Goal: Task Accomplishment & Management: Manage account settings

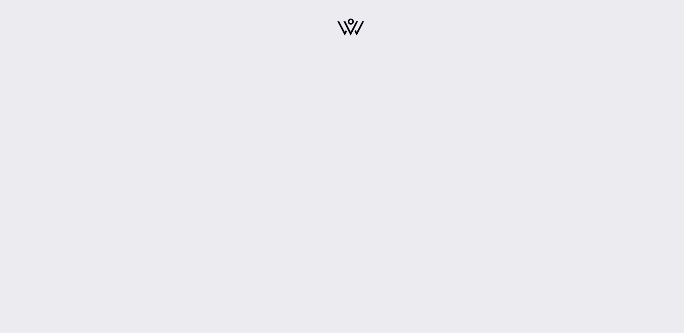
click at [341, 30] on img at bounding box center [351, 27] width 27 height 17
click at [351, 29] on img at bounding box center [351, 27] width 27 height 17
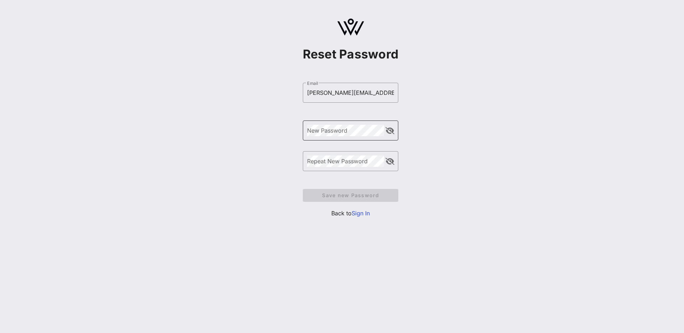
click at [331, 137] on div "New Password" at bounding box center [345, 130] width 77 height 20
click at [343, 155] on div "Repeat New Password" at bounding box center [345, 161] width 77 height 20
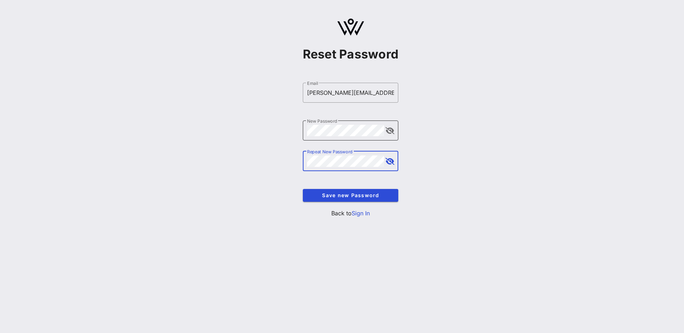
click at [388, 132] on button "append icon" at bounding box center [390, 130] width 9 height 7
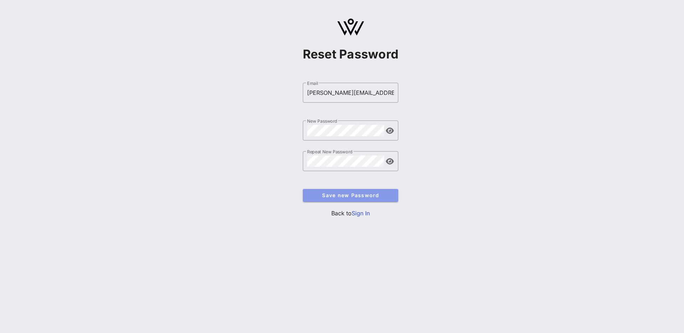
click at [343, 197] on span "Save new Password" at bounding box center [351, 195] width 84 height 6
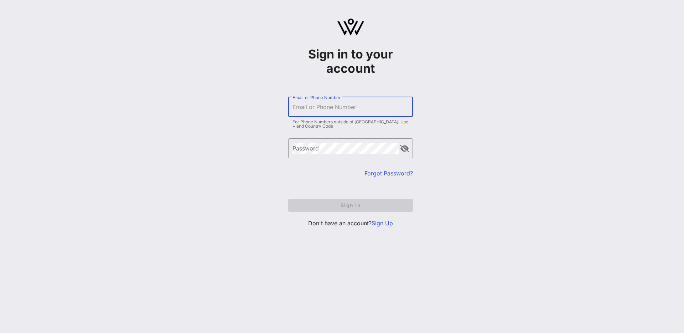
click at [323, 109] on input "Email or Phone Number" at bounding box center [351, 106] width 116 height 11
type input "[PERSON_NAME][EMAIL_ADDRESS][PERSON_NAME][DOMAIN_NAME]"
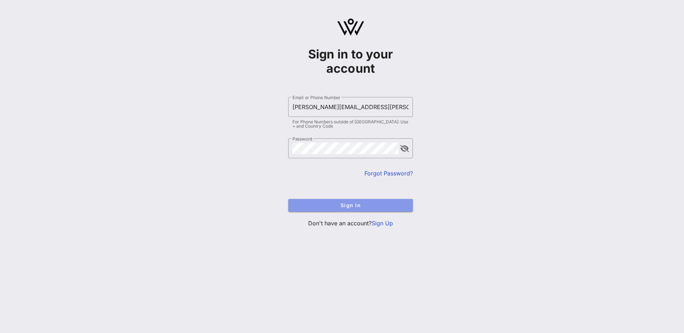
click at [354, 211] on button "Sign In" at bounding box center [350, 205] width 125 height 13
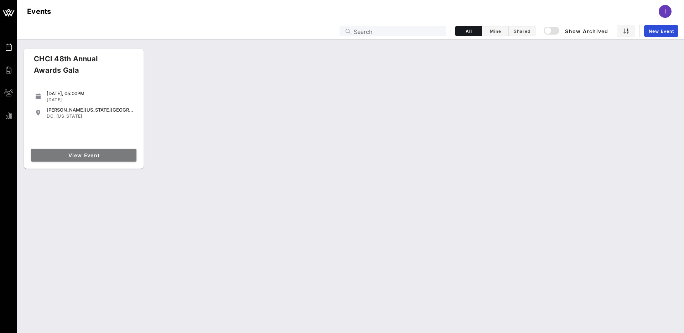
click at [92, 156] on span "View Event" at bounding box center [84, 155] width 100 height 6
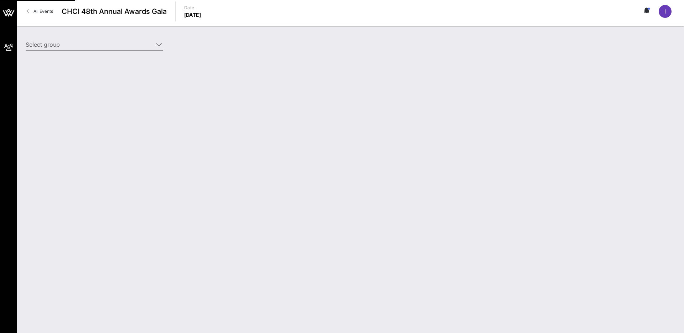
type input "Target (Target) [[PERSON_NAME], [PERSON_NAME][EMAIL_ADDRESS][PERSON_NAME][DOMAI…"
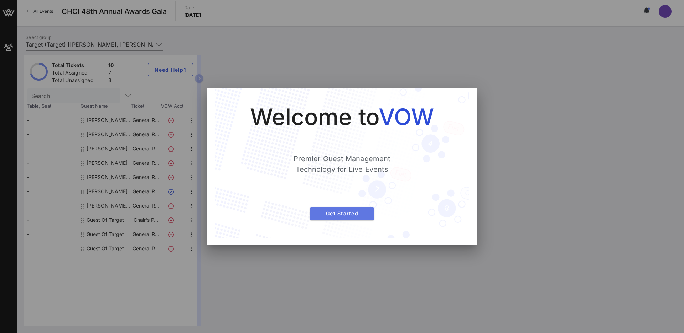
click at [339, 214] on span "Get Started" at bounding box center [342, 213] width 53 height 6
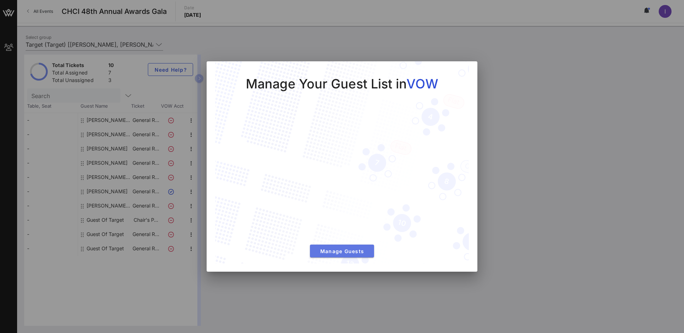
click at [345, 246] on button "Manage Guests" at bounding box center [342, 251] width 64 height 13
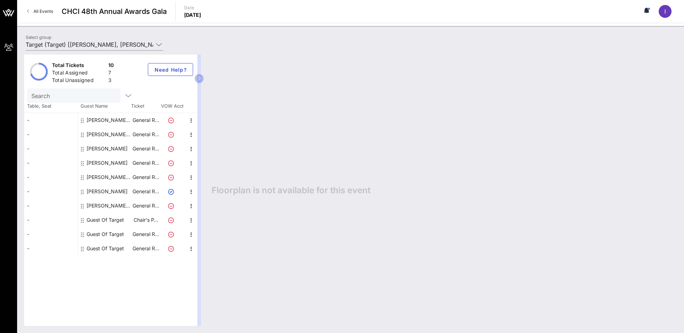
click at [171, 206] on icon at bounding box center [171, 206] width 6 height 6
click at [171, 207] on icon at bounding box center [171, 206] width 6 height 6
click at [193, 205] on icon "button" at bounding box center [191, 206] width 9 height 9
click at [206, 211] on div "Edit" at bounding box center [209, 208] width 14 height 6
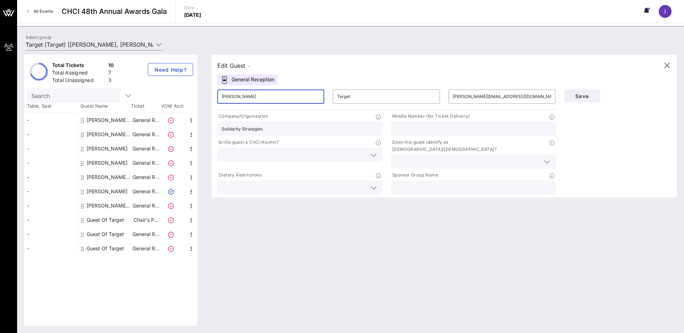
drag, startPoint x: 273, startPoint y: 97, endPoint x: 192, endPoint y: 97, distance: 80.9
click at [192, 97] on div "Total Tickets 10 Total Assigned 7 Total Unassigned 3 Need Help? Search Table, S…" at bounding box center [350, 190] width 653 height 271
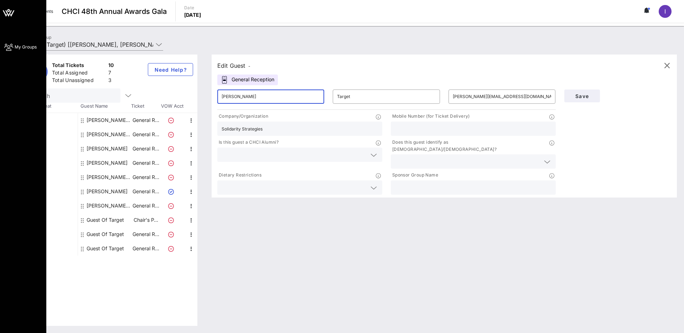
type input "[PERSON_NAME]"
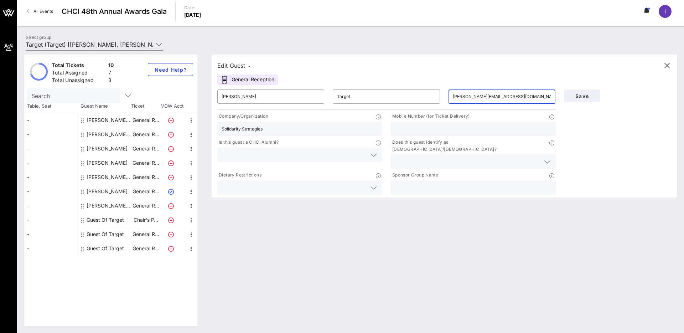
drag, startPoint x: 533, startPoint y: 95, endPoint x: 450, endPoint y: 96, distance: 83.1
click at [450, 96] on div "​ [PERSON_NAME][EMAIL_ADDRESS][DOMAIN_NAME]" at bounding box center [502, 96] width 107 height 14
paste input "[PERSON_NAME]"
type input "[PERSON_NAME][EMAIL_ADDRESS][DOMAIN_NAME]"
click at [578, 93] on span "Save" at bounding box center [582, 96] width 24 height 6
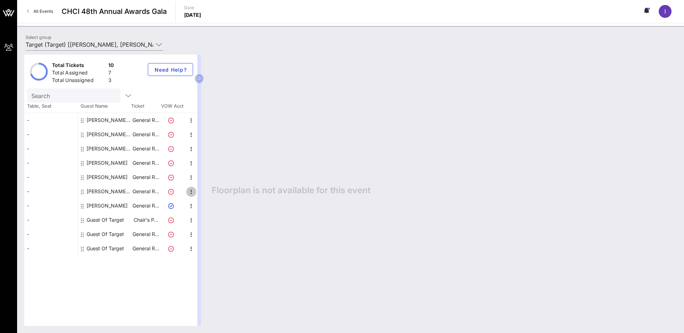
click at [193, 193] on icon "button" at bounding box center [191, 192] width 9 height 9
click at [206, 195] on div "Edit" at bounding box center [209, 194] width 14 height 6
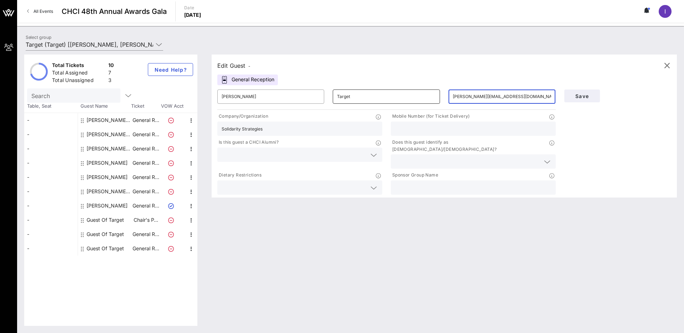
drag, startPoint x: 525, startPoint y: 98, endPoint x: 432, endPoint y: 94, distance: 93.5
click at [432, 94] on div "​ [PERSON_NAME] ​ Target ​ [PERSON_NAME][EMAIL_ADDRESS][DOMAIN_NAME]" at bounding box center [386, 96] width 347 height 23
paste input "ric@pochovillaproduction"
type input "[EMAIL_ADDRESS][DOMAIN_NAME]"
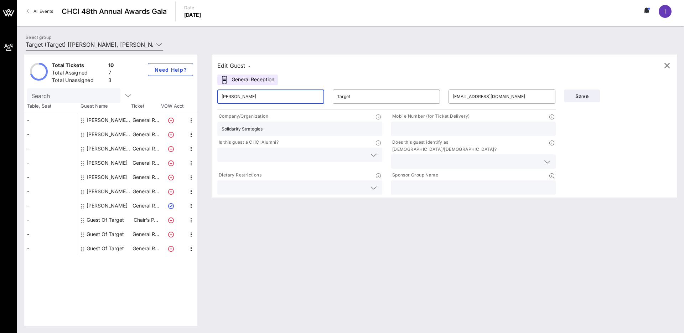
drag, startPoint x: 299, startPoint y: 99, endPoint x: 202, endPoint y: 99, distance: 97.7
click at [202, 99] on div "Total Tickets 10 Total Assigned 7 Total Unassigned 3 Need Help? Search Table, S…" at bounding box center [350, 190] width 653 height 271
type input "[PERSON_NAME]"
drag, startPoint x: 279, startPoint y: 129, endPoint x: 161, endPoint y: 129, distance: 117.6
click at [161, 129] on div "Total Tickets 10 Total Assigned 7 Total Unassigned 3 Need Help? Search Table, S…" at bounding box center [350, 190] width 653 height 271
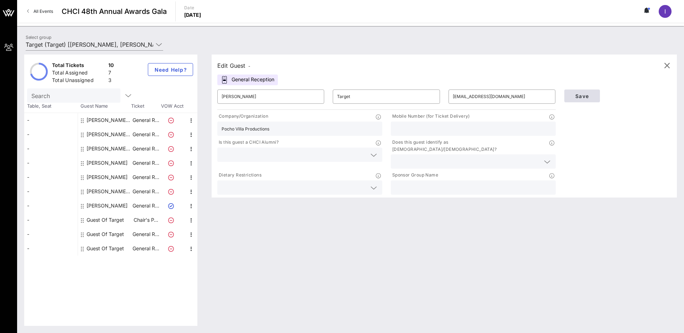
type input "Pocho Villa Productions"
click at [579, 98] on span "Save" at bounding box center [582, 96] width 24 height 6
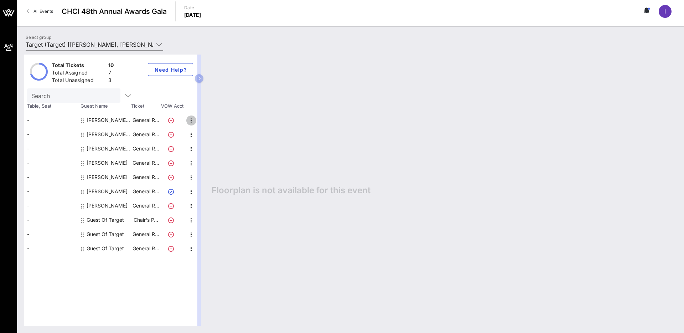
click at [191, 118] on icon "button" at bounding box center [191, 120] width 9 height 9
click at [207, 120] on div "Edit" at bounding box center [209, 123] width 14 height 6
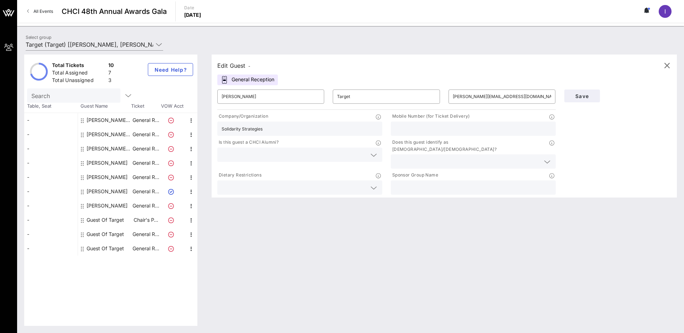
drag, startPoint x: 281, startPoint y: 128, endPoint x: 155, endPoint y: 128, distance: 126.6
click at [155, 128] on div "Total Tickets 10 Total Assigned 7 Total Unassigned 3 Need Help? Search Table, S…" at bounding box center [350, 190] width 653 height 271
type input "Equis labs"
click at [590, 94] on span "Save" at bounding box center [582, 96] width 24 height 6
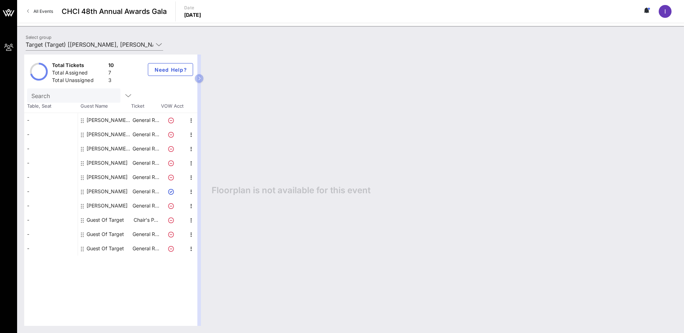
click at [103, 221] on div "Guest Of Target" at bounding box center [105, 220] width 37 height 14
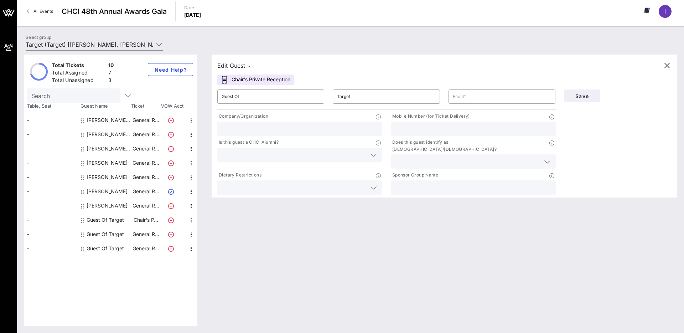
click at [116, 237] on div "Guest Of Target" at bounding box center [105, 234] width 37 height 14
drag, startPoint x: 258, startPoint y: 98, endPoint x: 187, endPoint y: 98, distance: 71.3
click at [187, 98] on div "Total Tickets 10 Total Assigned 7 Total Unassigned 3 Need Help? Search Table, S…" at bounding box center [350, 190] width 653 height 271
type input "[PERSON_NAME]"
type input "[EMAIL_ADDRESS][DOMAIN_NAME]"
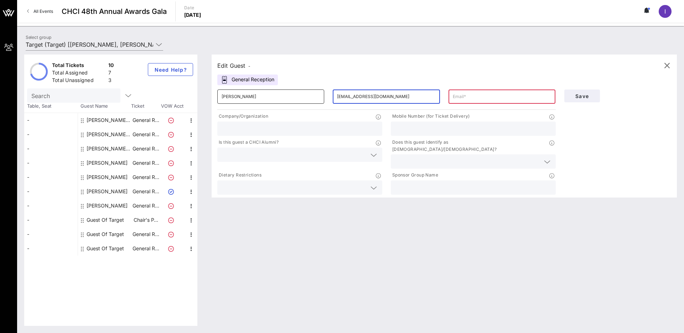
drag, startPoint x: 367, startPoint y: 97, endPoint x: 301, endPoint y: 97, distance: 66.0
click at [301, 97] on div "​ [PERSON_NAME] ​ [EMAIL_ADDRESS][DOMAIN_NAME] ​" at bounding box center [386, 96] width 347 height 23
click at [486, 95] on input "text" at bounding box center [502, 96] width 98 height 11
paste input "[EMAIL_ADDRESS][DOMAIN_NAME]"
drag, startPoint x: 509, startPoint y: 97, endPoint x: 407, endPoint y: 90, distance: 101.5
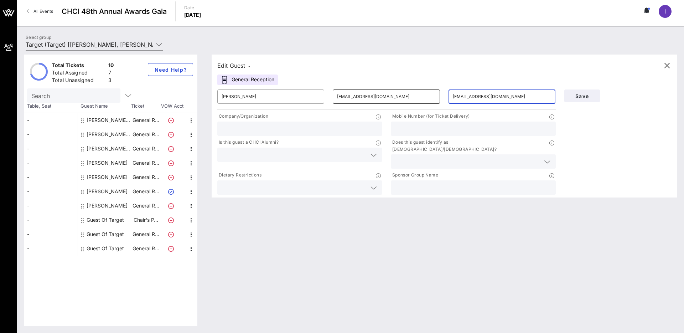
click at [407, 90] on div "​ [PERSON_NAME] ​ [EMAIL_ADDRESS][DOMAIN_NAME] ​ [EMAIL_ADDRESS][DOMAIN_NAME]" at bounding box center [386, 96] width 347 height 23
click at [523, 96] on input "[EMAIL_ADDRESS][DOMAIN_NAME]" at bounding box center [502, 96] width 98 height 11
drag, startPoint x: 524, startPoint y: 96, endPoint x: 442, endPoint y: 95, distance: 82.0
click at [442, 95] on div "​ [PERSON_NAME] ​ [EMAIL_ADDRESS][DOMAIN_NAME] ​ [EMAIL_ADDRESS][DOMAIN_NAME]" at bounding box center [386, 96] width 347 height 23
paste input "[EMAIL_ADDRESS][DOMAIN_NAME]"
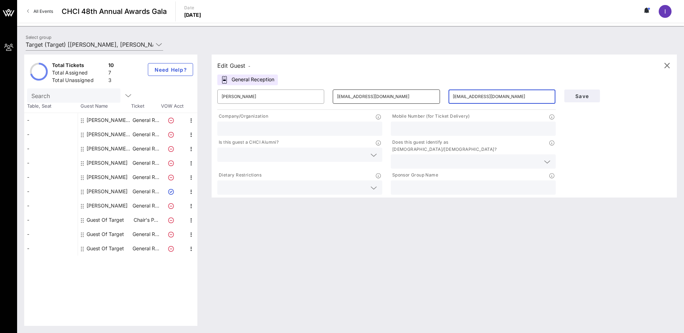
type input "[EMAIL_ADDRESS][DOMAIN_NAME]"
drag, startPoint x: 393, startPoint y: 98, endPoint x: 291, endPoint y: 94, distance: 102.4
click at [291, 94] on div "​ [PERSON_NAME] ​ [EMAIL_ADDRESS][DOMAIN_NAME] ​ [EMAIL_ADDRESS][DOMAIN_NAME]" at bounding box center [386, 96] width 347 height 23
type input "Target"
click at [281, 123] on div at bounding box center [300, 129] width 156 height 14
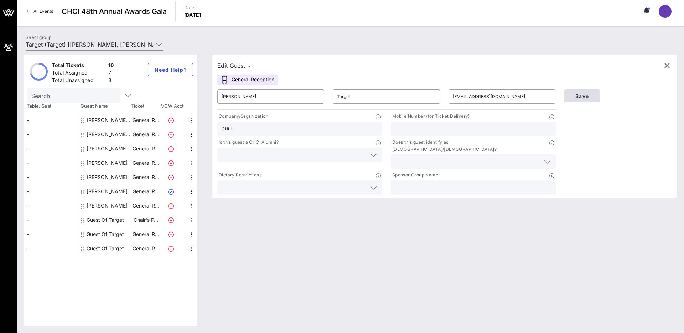
type input "CHLI"
click at [579, 95] on span "Save" at bounding box center [582, 96] width 24 height 6
